Goal: Task Accomplishment & Management: Manage account settings

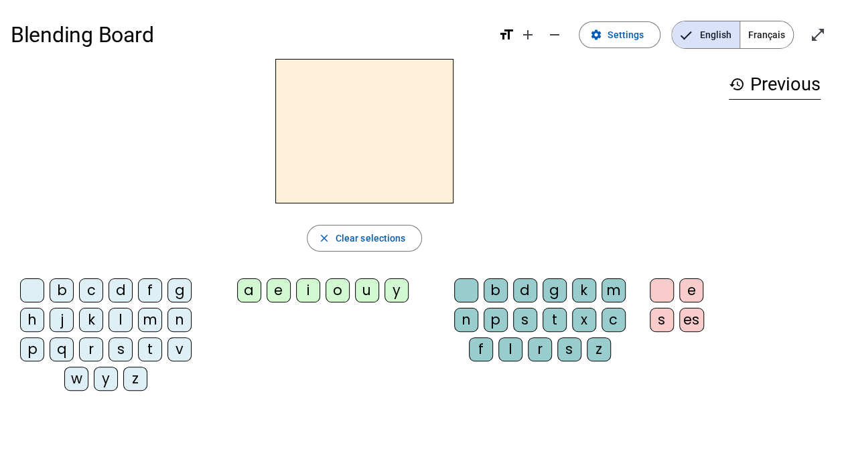
click at [633, 41] on span "Settings" at bounding box center [625, 35] width 36 height 16
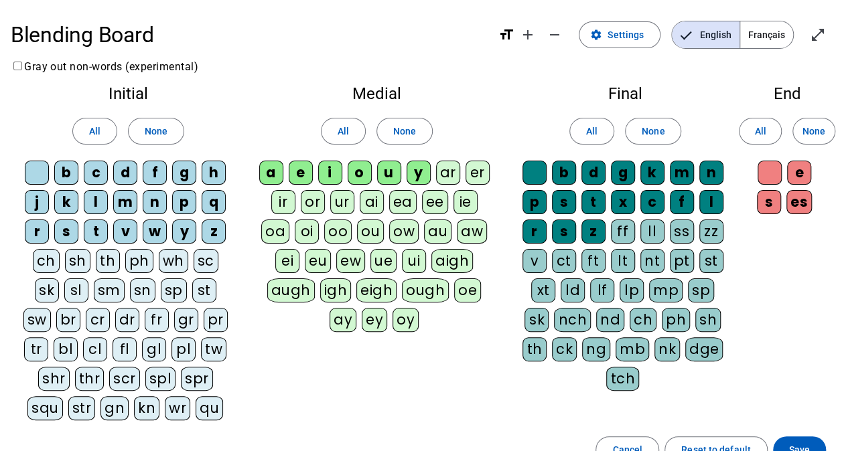
click at [69, 173] on div "b" at bounding box center [66, 173] width 24 height 24
click at [100, 175] on div "c" at bounding box center [96, 173] width 24 height 24
click at [126, 173] on div "d" at bounding box center [125, 173] width 24 height 24
click at [155, 170] on div "f" at bounding box center [155, 173] width 24 height 24
drag, startPoint x: 155, startPoint y: 170, endPoint x: 190, endPoint y: 175, distance: 35.9
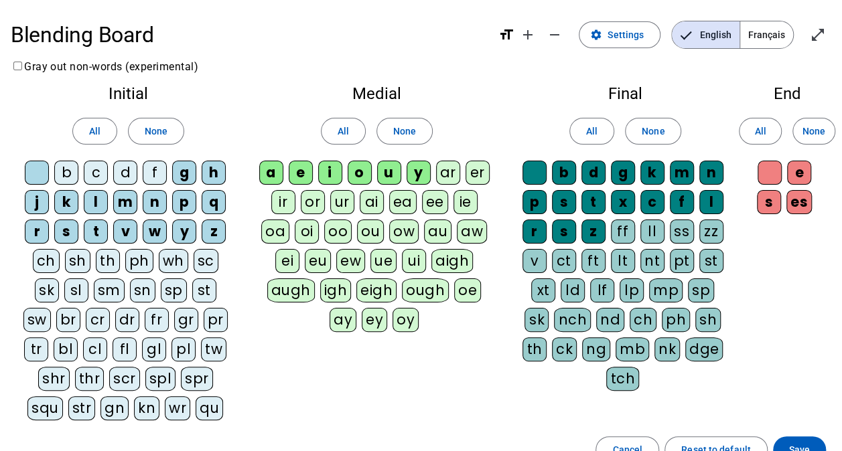
click at [185, 175] on div "g" at bounding box center [184, 173] width 24 height 24
click at [210, 177] on div "h" at bounding box center [214, 173] width 24 height 24
click at [38, 197] on div "j" at bounding box center [37, 202] width 24 height 24
click at [62, 200] on div "k" at bounding box center [66, 202] width 24 height 24
click at [98, 203] on div "l" at bounding box center [96, 202] width 24 height 24
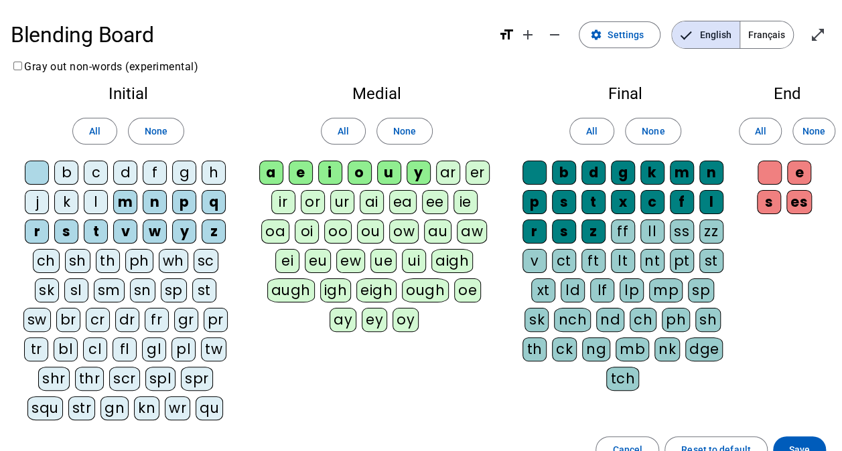
click at [127, 203] on div "m" at bounding box center [125, 202] width 24 height 24
click at [153, 202] on div "n" at bounding box center [155, 202] width 24 height 24
drag, startPoint x: 178, startPoint y: 202, endPoint x: 205, endPoint y: 202, distance: 26.8
click at [181, 202] on div "p" at bounding box center [184, 202] width 24 height 24
click at [214, 202] on div "q" at bounding box center [214, 202] width 24 height 24
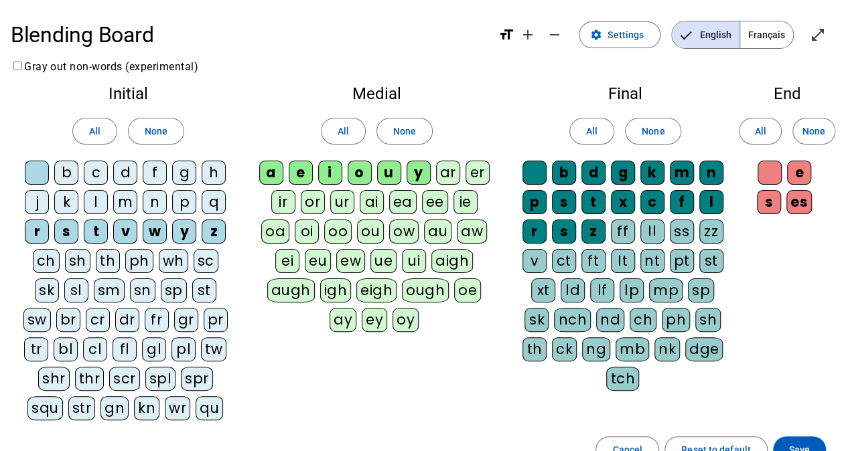
click at [41, 230] on div "r" at bounding box center [37, 232] width 24 height 24
click at [63, 228] on div "s" at bounding box center [66, 232] width 24 height 24
click at [91, 229] on div "t" at bounding box center [96, 232] width 24 height 24
click at [127, 232] on div "v" at bounding box center [125, 232] width 24 height 24
drag, startPoint x: 127, startPoint y: 232, endPoint x: 155, endPoint y: 234, distance: 28.3
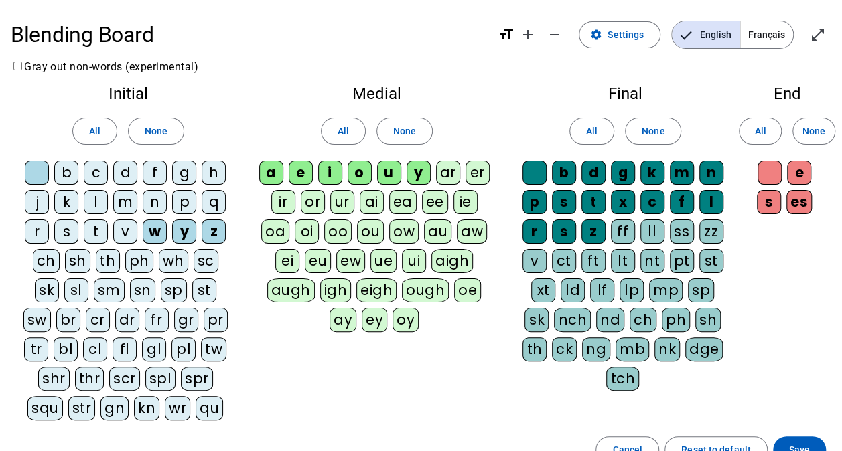
click at [155, 234] on div "w" at bounding box center [155, 232] width 24 height 24
click at [184, 234] on div "y" at bounding box center [184, 232] width 24 height 24
click at [214, 233] on div "z" at bounding box center [214, 232] width 24 height 24
click at [268, 171] on div "a" at bounding box center [271, 173] width 24 height 24
click at [297, 172] on div "e" at bounding box center [301, 173] width 24 height 24
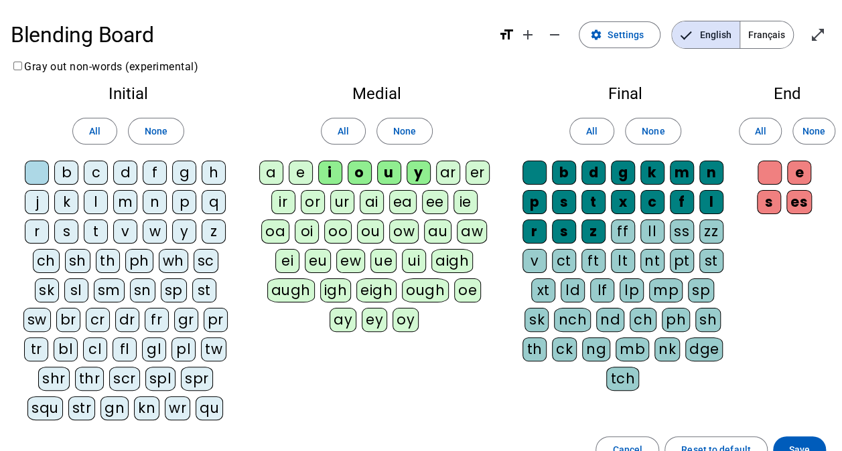
click at [331, 175] on div "i" at bounding box center [330, 173] width 24 height 24
click at [360, 176] on div "o" at bounding box center [360, 173] width 24 height 24
click at [651, 199] on div "c" at bounding box center [652, 202] width 24 height 24
click at [713, 198] on div "l" at bounding box center [711, 202] width 24 height 24
click at [533, 175] on div at bounding box center [534, 173] width 24 height 24
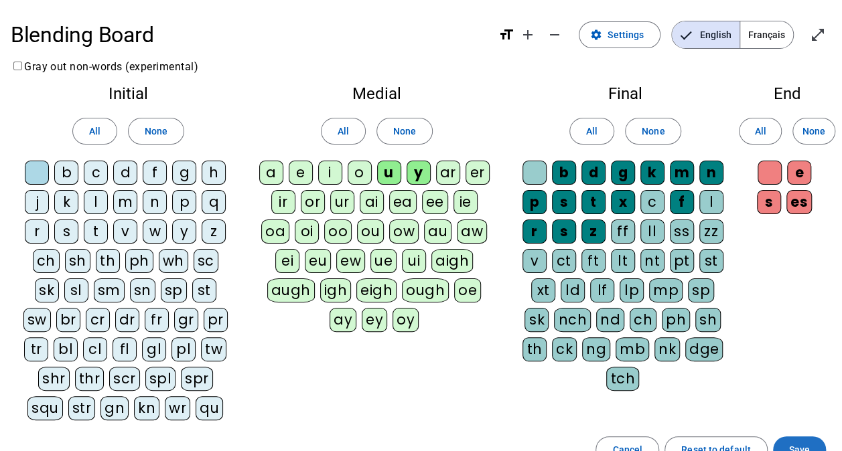
click at [794, 442] on span "Save" at bounding box center [799, 450] width 21 height 16
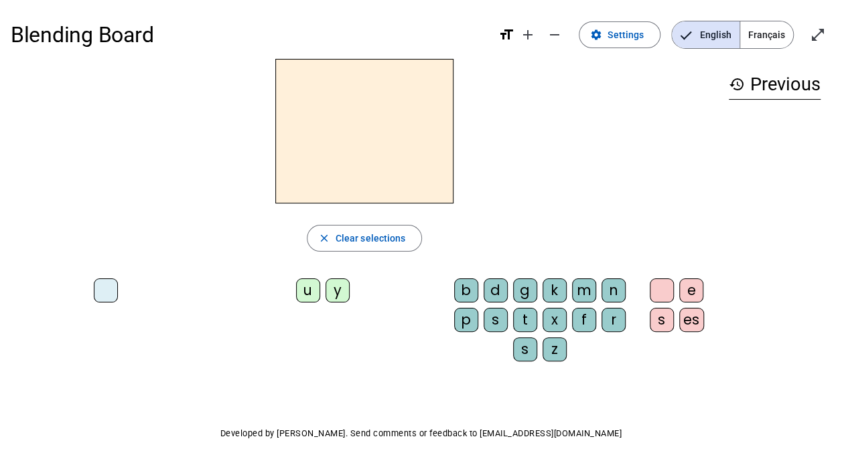
click at [454, 294] on div "b" at bounding box center [466, 291] width 24 height 24
click at [296, 289] on div "u" at bounding box center [308, 291] width 24 height 24
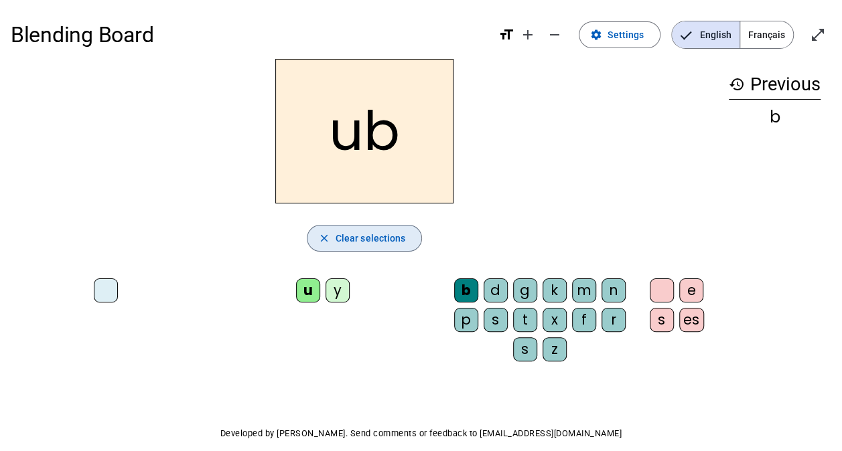
click at [321, 239] on span "button" at bounding box center [364, 238] width 115 height 32
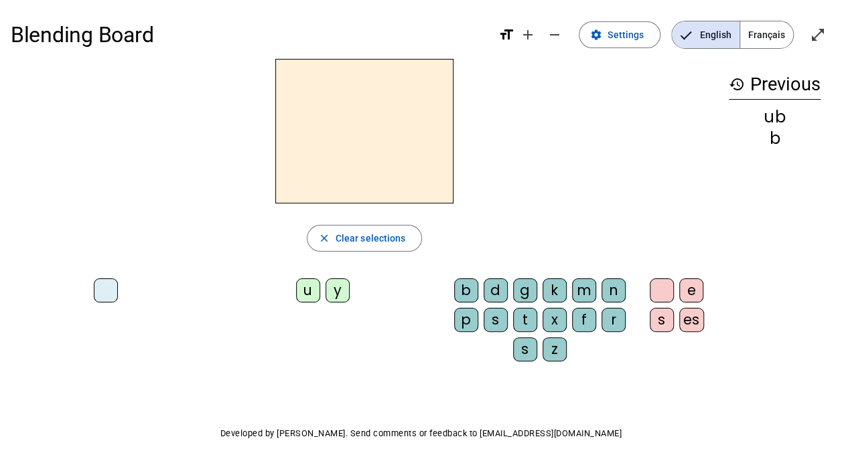
click at [620, 38] on span "Settings" at bounding box center [625, 35] width 36 height 16
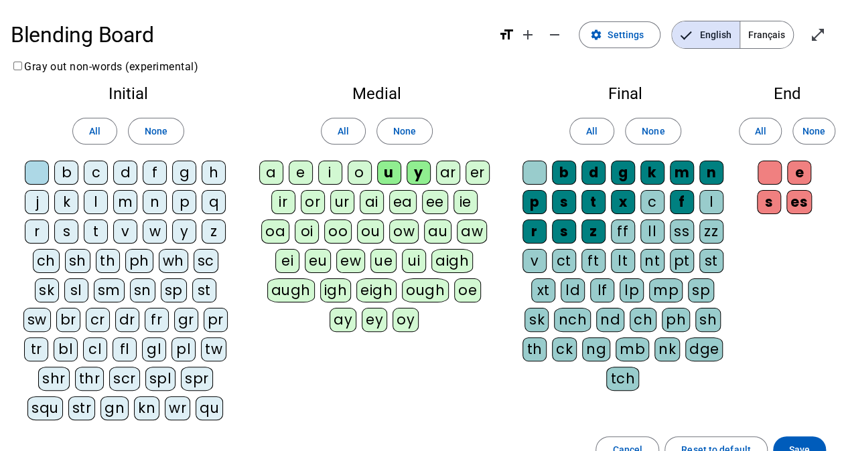
click at [747, 437] on span "button" at bounding box center [716, 450] width 102 height 32
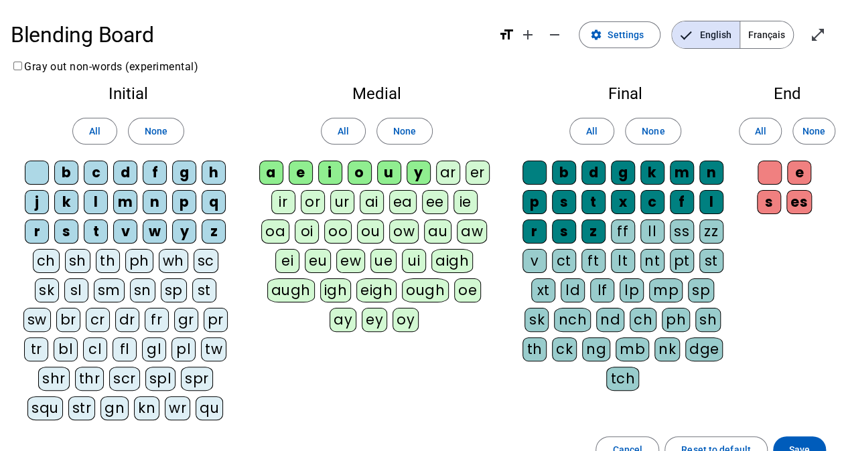
click at [802, 445] on span "Save" at bounding box center [799, 450] width 21 height 16
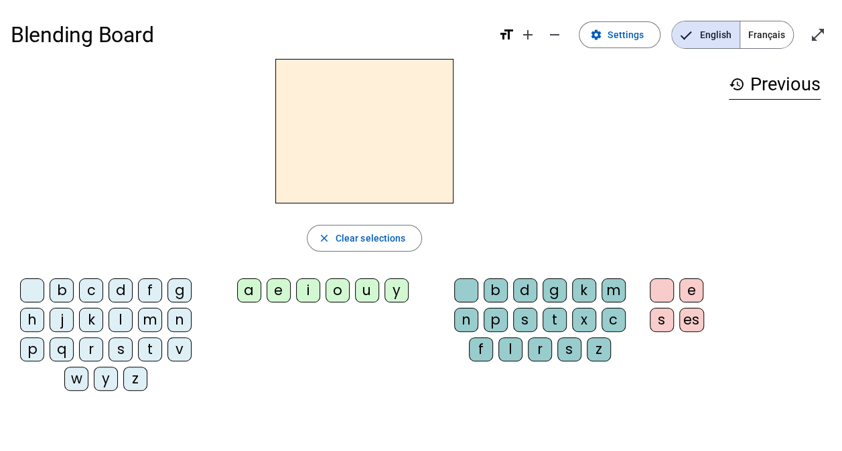
click at [63, 293] on div "b" at bounding box center [62, 291] width 24 height 24
click at [277, 293] on div "e" at bounding box center [279, 291] width 24 height 24
click at [614, 323] on div "c" at bounding box center [613, 320] width 24 height 24
